Goal: Obtain resource: Download file/media

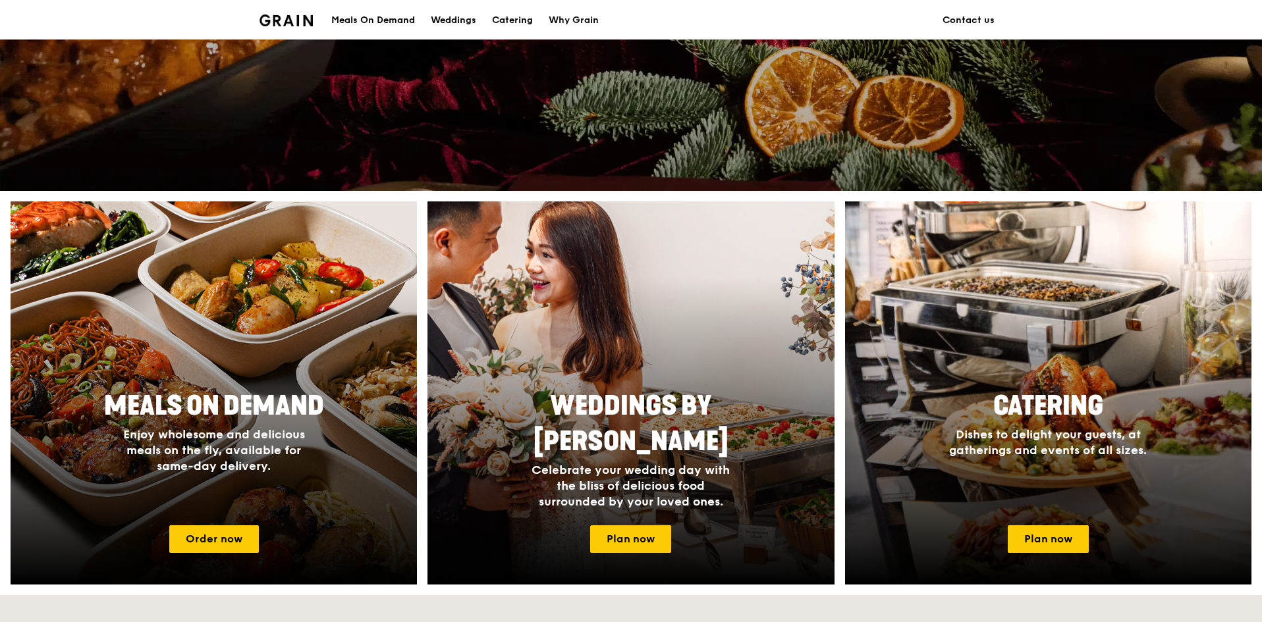
scroll to position [392, 0]
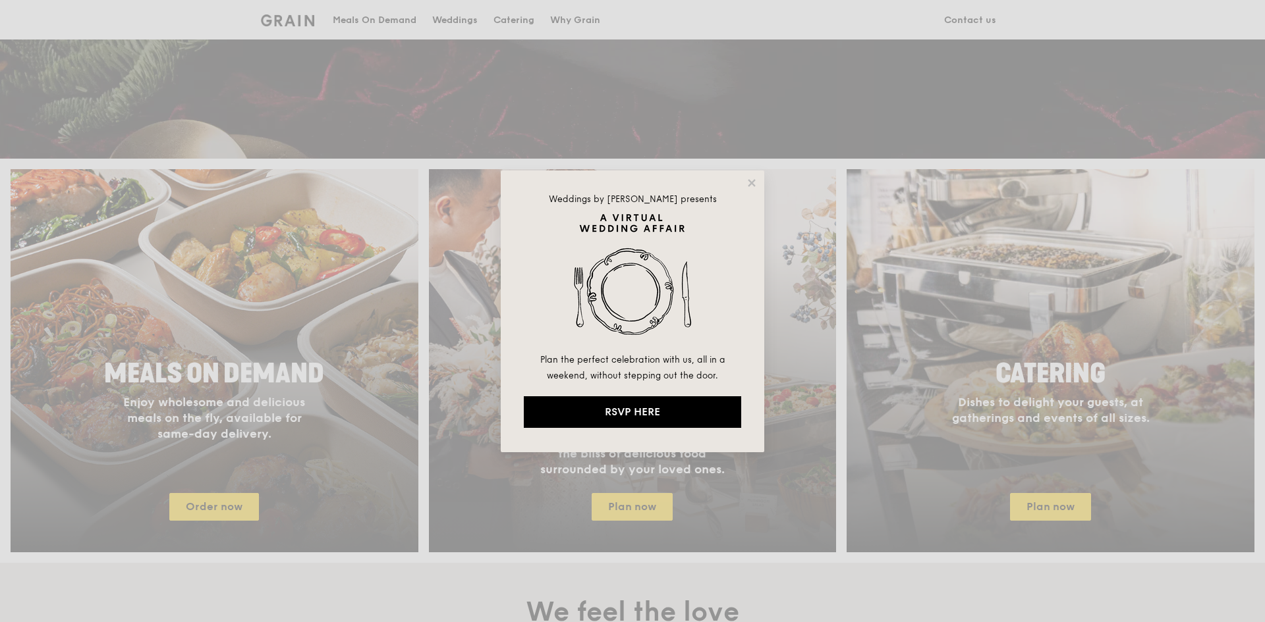
click at [1022, 469] on div "Weddings by Grain presents Plan the perfect celebration with us, all in a weeke…" at bounding box center [632, 311] width 1265 height 622
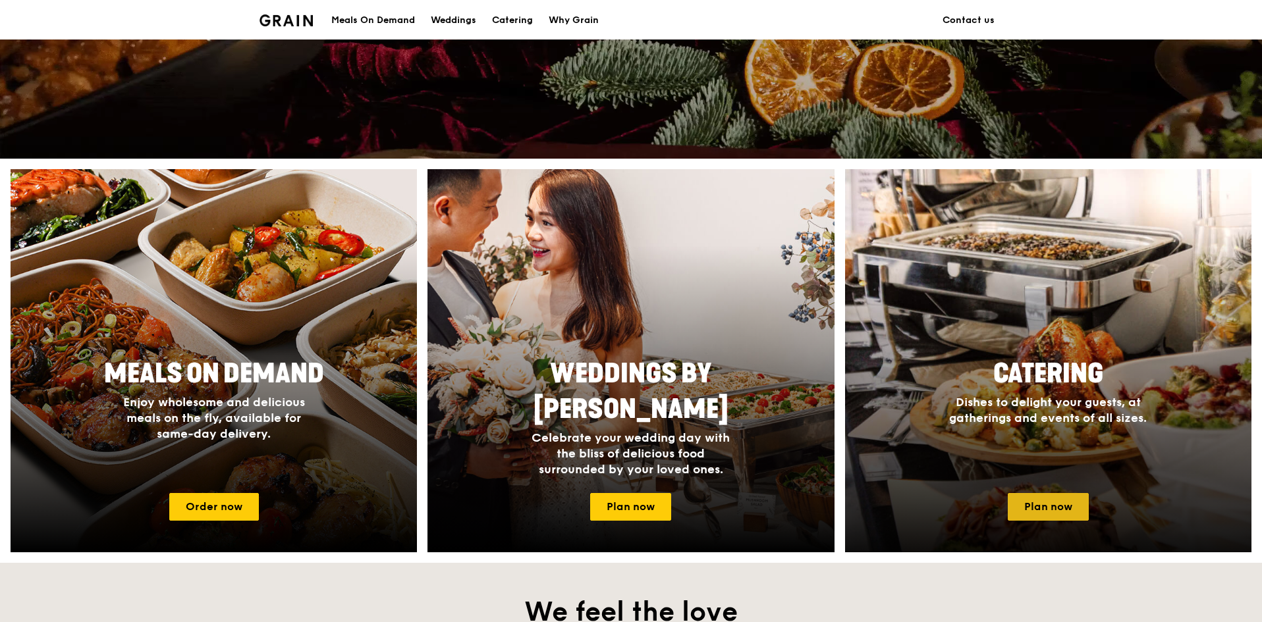
click at [1040, 503] on link "Plan now" at bounding box center [1048, 507] width 81 height 28
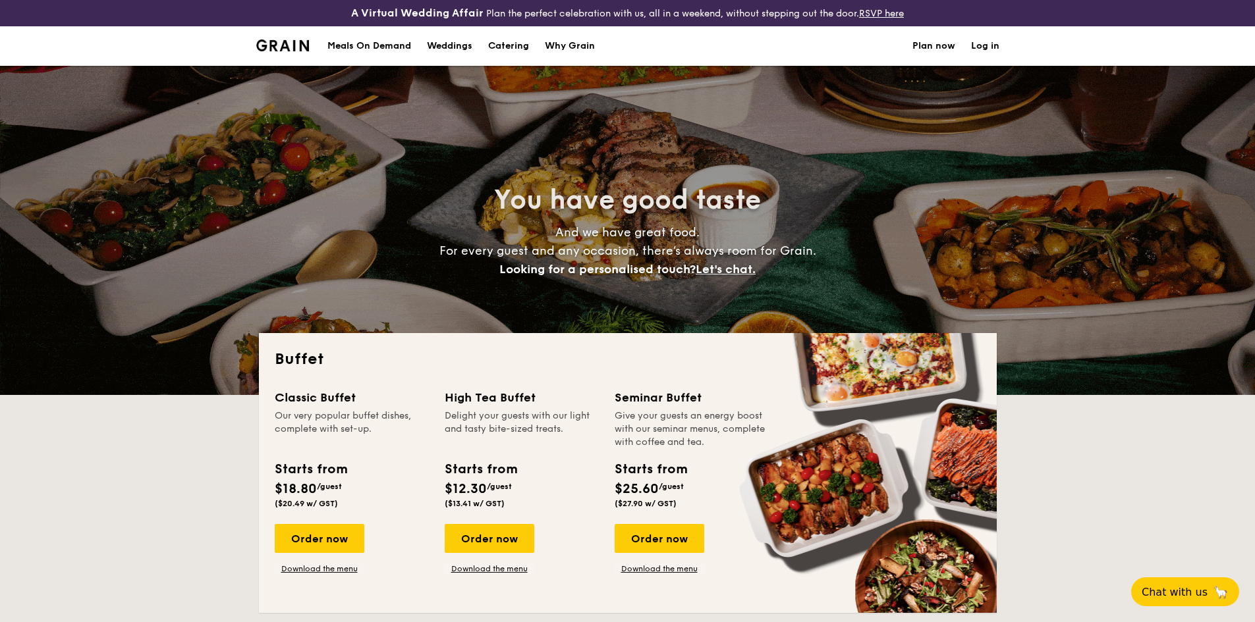
select select
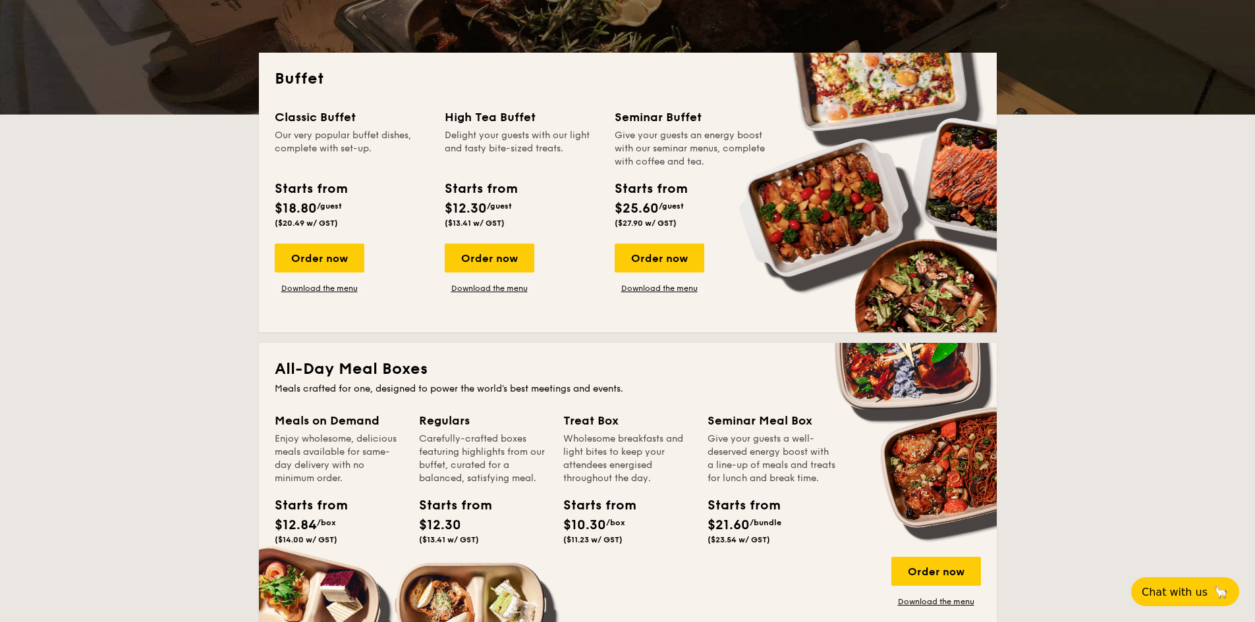
scroll to position [282, 0]
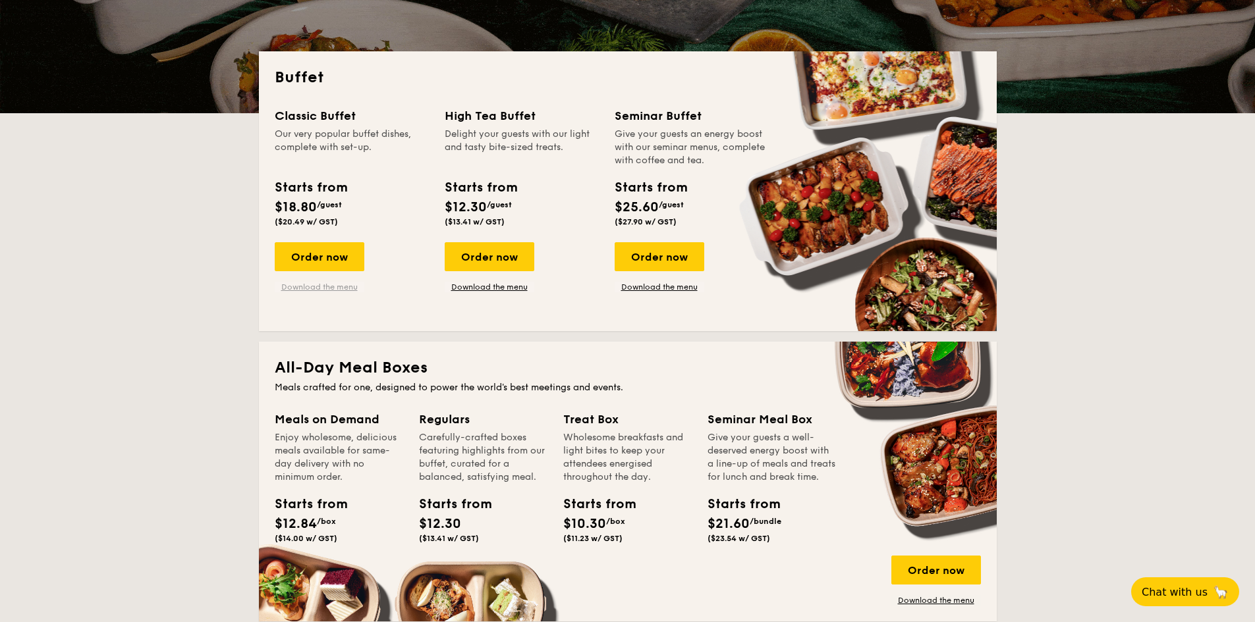
click at [323, 284] on link "Download the menu" at bounding box center [320, 287] width 90 height 11
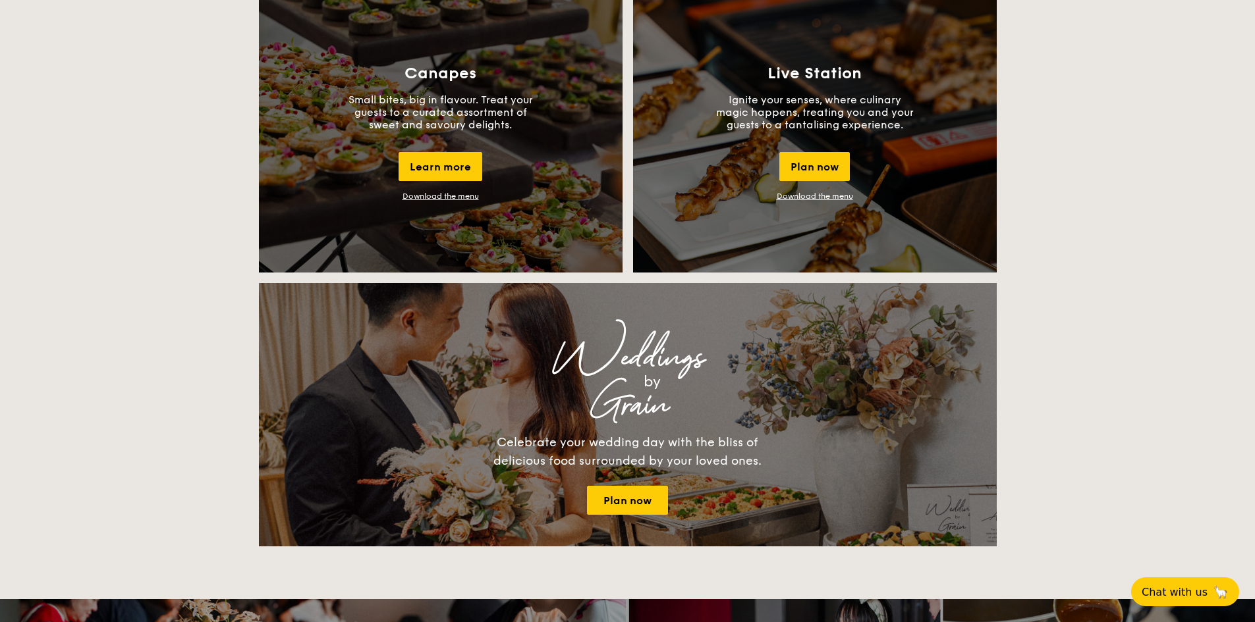
scroll to position [1213, 0]
